Goal: Task Accomplishment & Management: Manage account settings

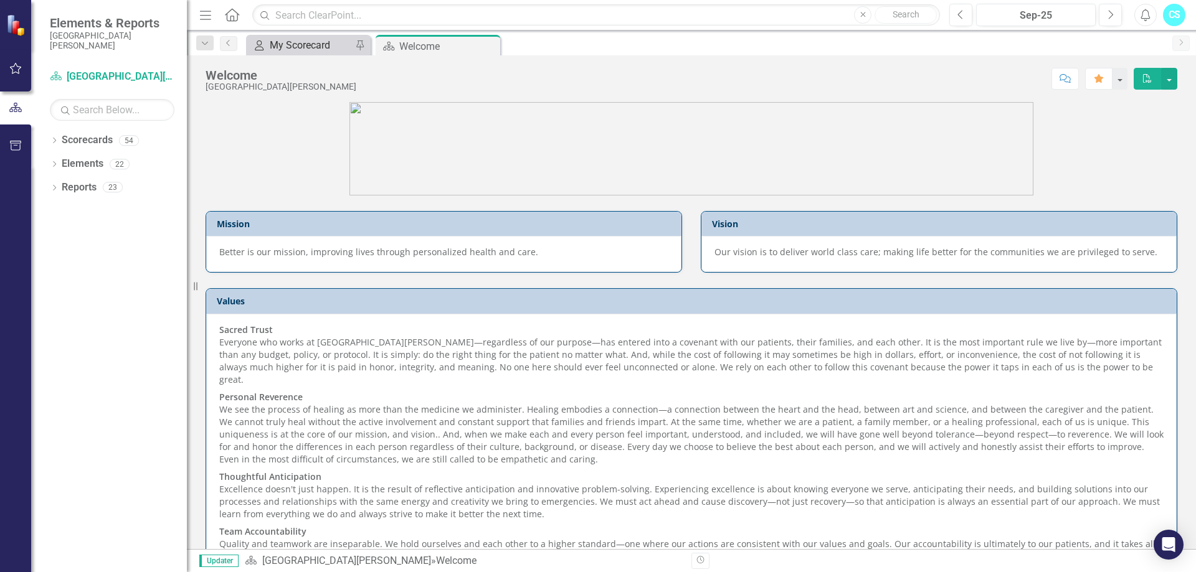
click at [274, 50] on div "My Scorecard" at bounding box center [311, 45] width 82 height 16
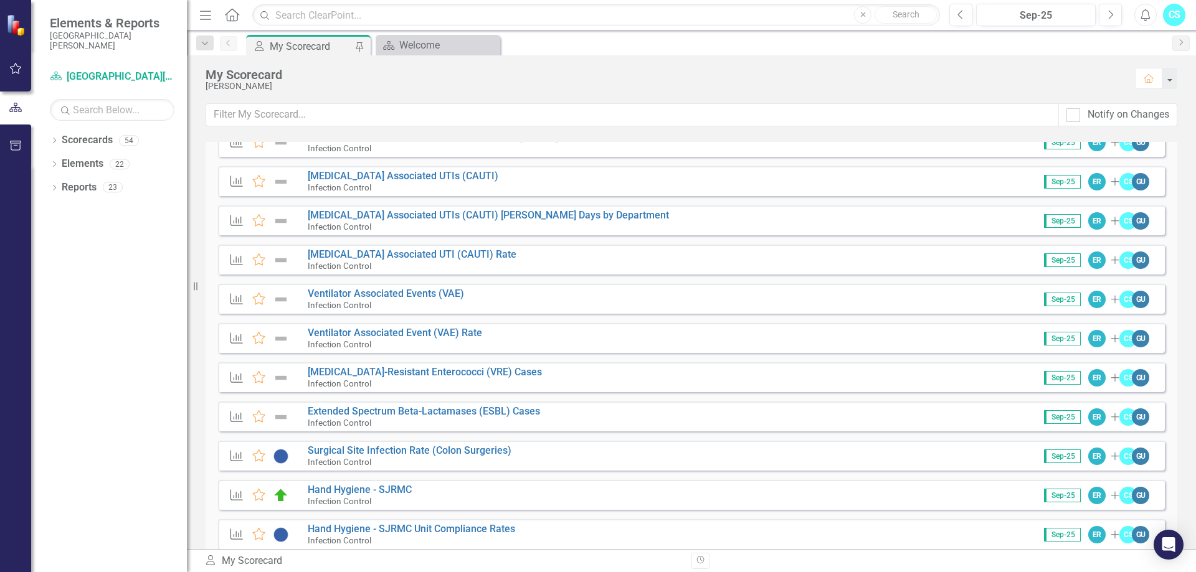
scroll to position [585, 0]
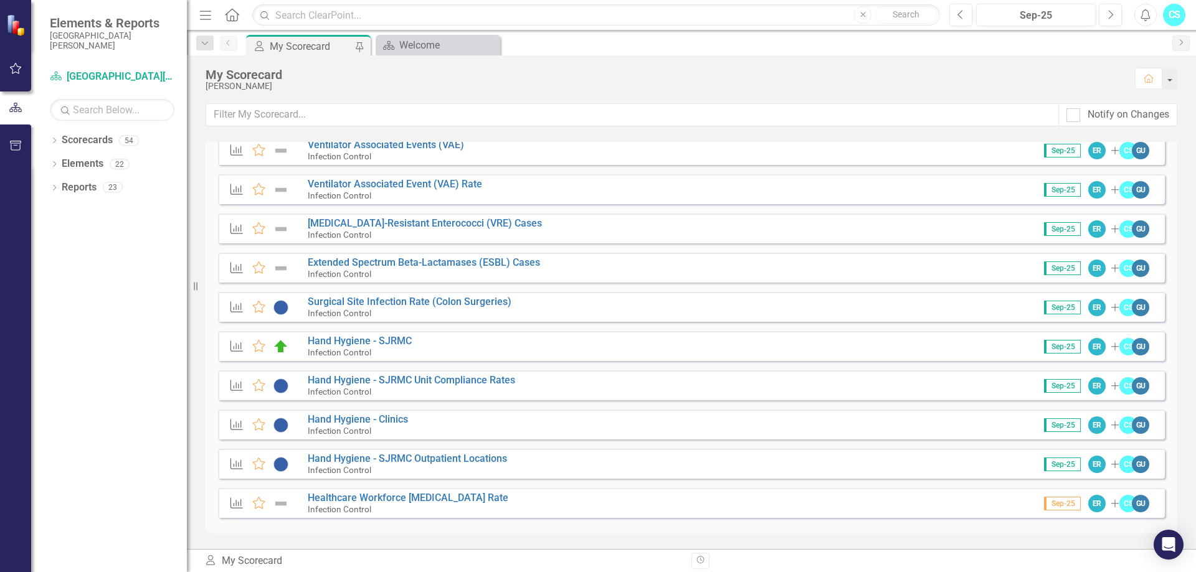
click at [357, 347] on small "Infection Control" at bounding box center [340, 352] width 64 height 10
click at [398, 341] on link "Hand Hygiene - SJRMC" at bounding box center [360, 341] width 104 height 12
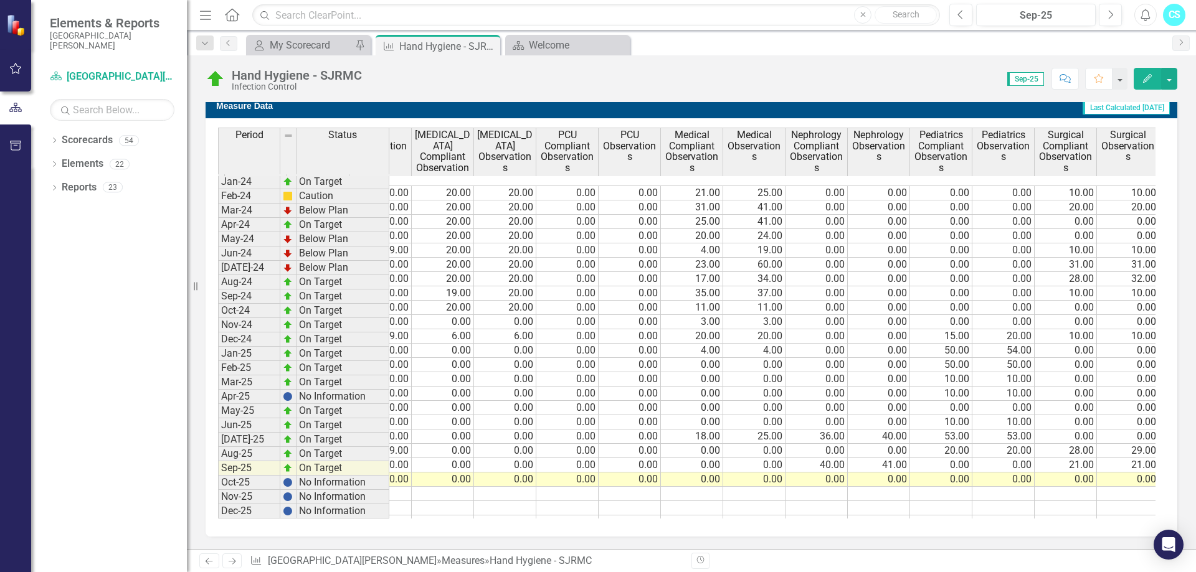
click at [696, 458] on td "0.00" at bounding box center [692, 465] width 62 height 14
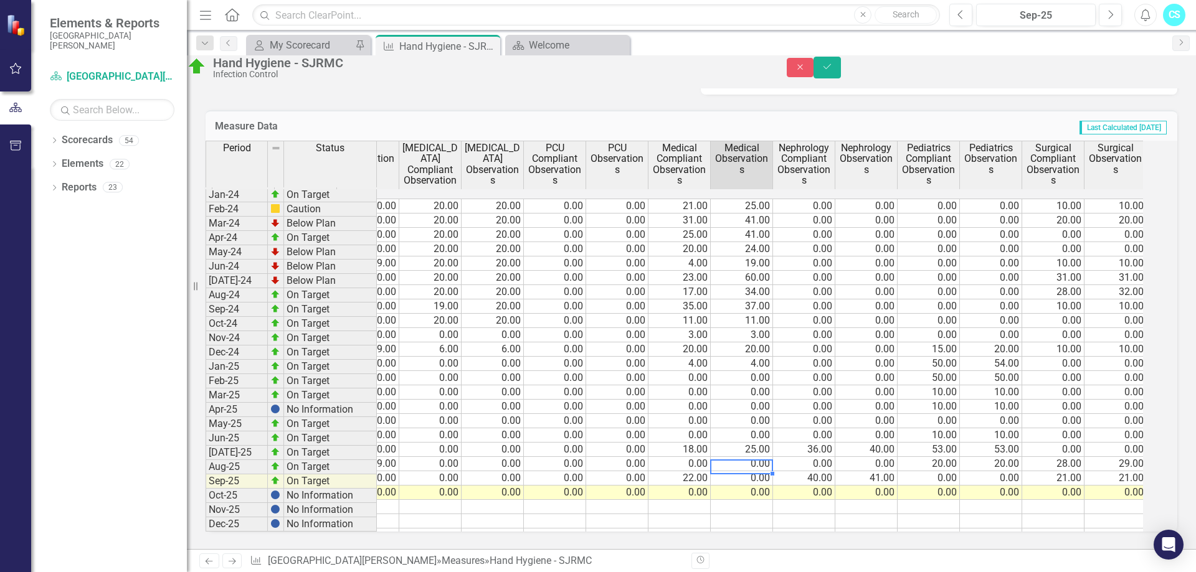
click at [759, 471] on td "0.00" at bounding box center [742, 478] width 62 height 14
type textarea "23"
click at [763, 500] on td at bounding box center [742, 507] width 62 height 14
